Goal: Check status

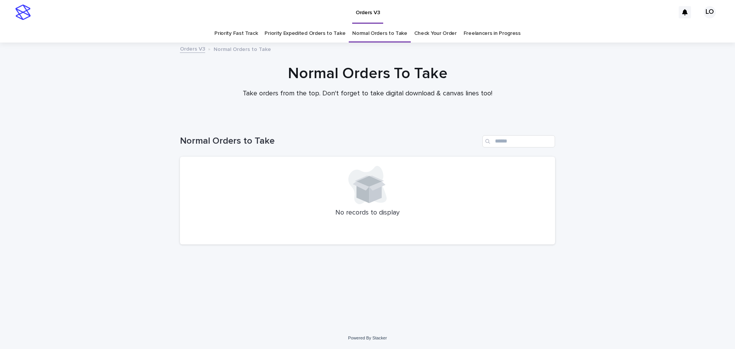
click at [446, 36] on link "Check Your Order" at bounding box center [435, 34] width 42 height 18
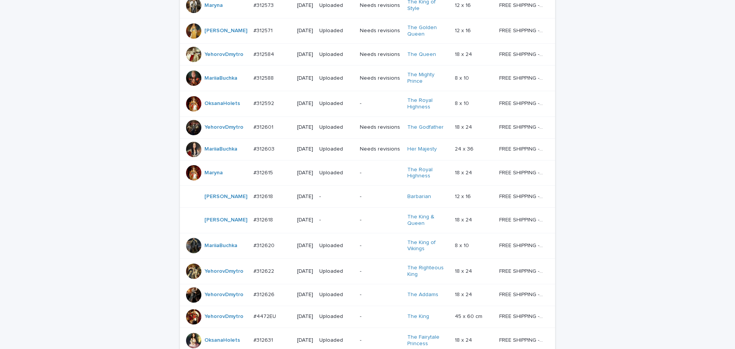
scroll to position [666, 0]
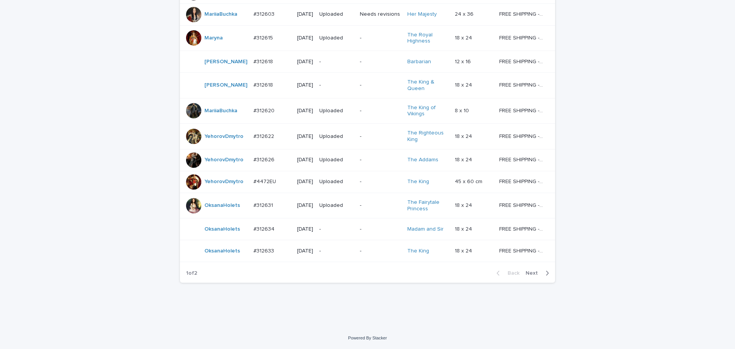
click at [538, 273] on span "Next" at bounding box center [534, 272] width 17 height 5
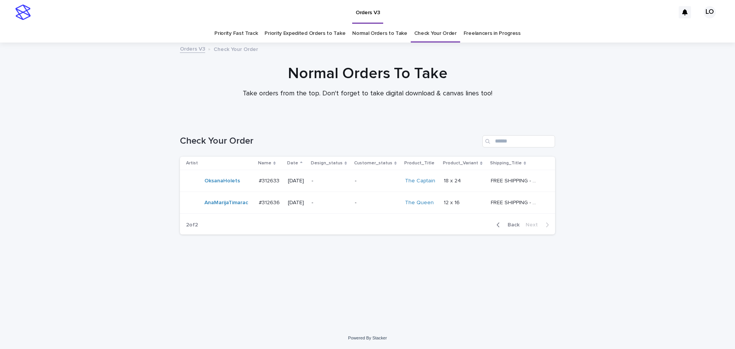
click at [381, 31] on link "Normal Orders to Take" at bounding box center [379, 34] width 55 height 18
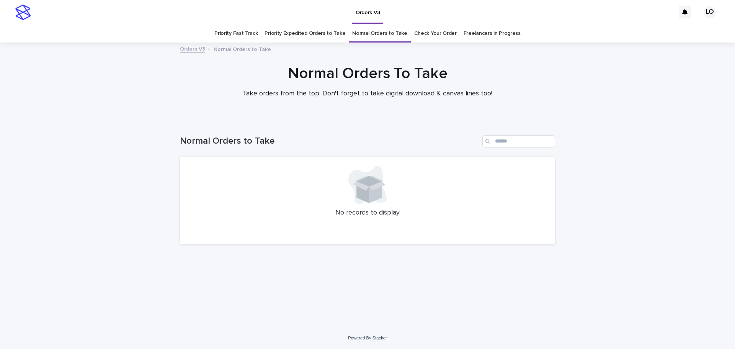
click at [321, 30] on link "Priority Expedited Orders to Take" at bounding box center [305, 34] width 81 height 18
click at [390, 37] on link "Normal Orders to Take" at bounding box center [379, 34] width 55 height 18
click at [149, 210] on div "Loading... Saving… Loading... Saving… Normal Orders to Take No records to displ…" at bounding box center [367, 223] width 735 height 207
click at [439, 31] on link "Check Your Order" at bounding box center [435, 34] width 42 height 18
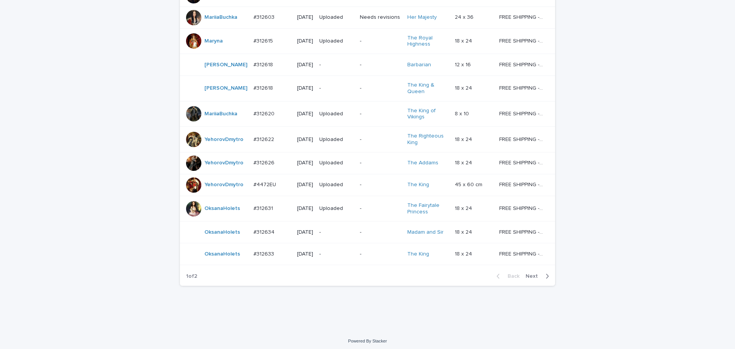
scroll to position [666, 0]
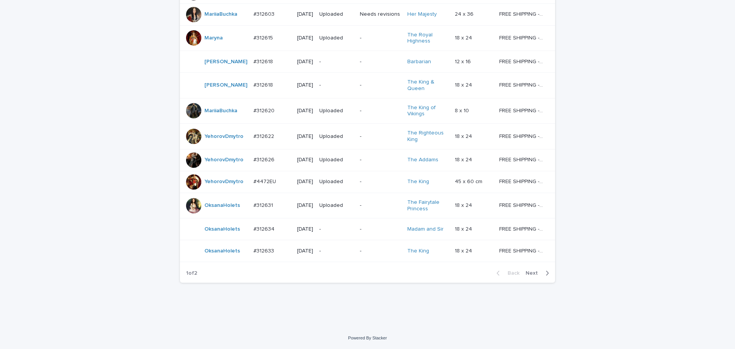
click at [546, 272] on icon "button" at bounding box center [547, 273] width 3 height 7
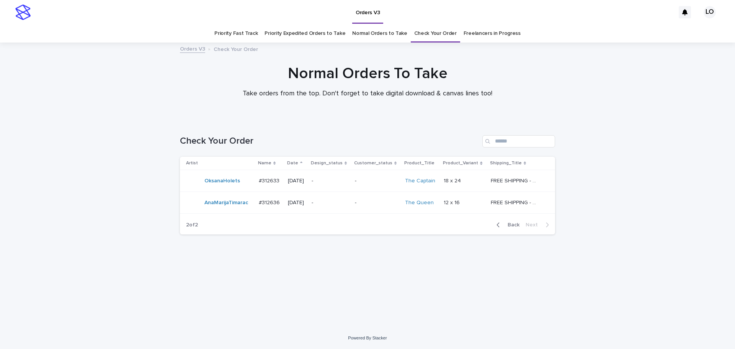
click at [340, 204] on p "-" at bounding box center [330, 202] width 37 height 7
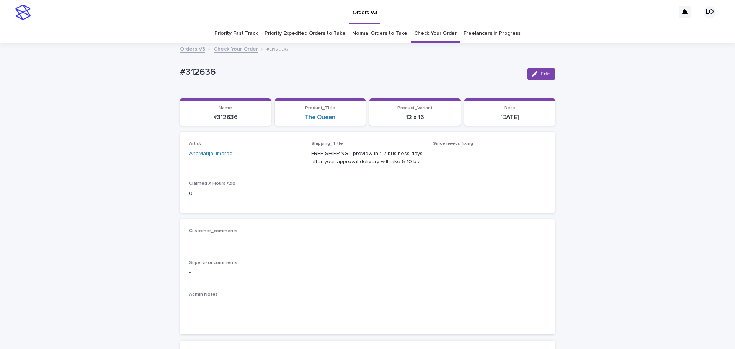
click at [374, 29] on link "Normal Orders to Take" at bounding box center [379, 34] width 55 height 18
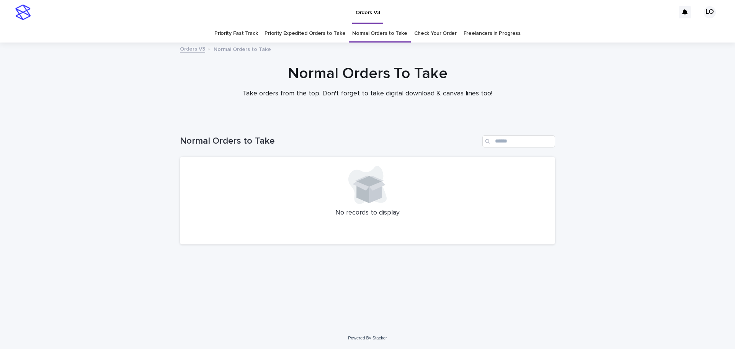
click at [629, 136] on div "Loading... Saving… Loading... Saving… Normal Orders to Take No records to displ…" at bounding box center [367, 223] width 735 height 207
